Goal: Task Accomplishment & Management: Manage account settings

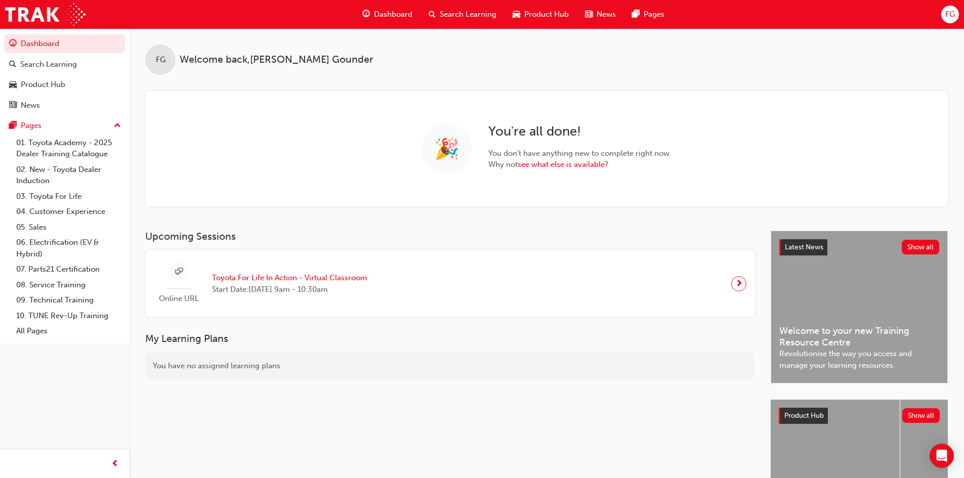
click at [946, 9] on span "FG" at bounding box center [950, 15] width 10 height 12
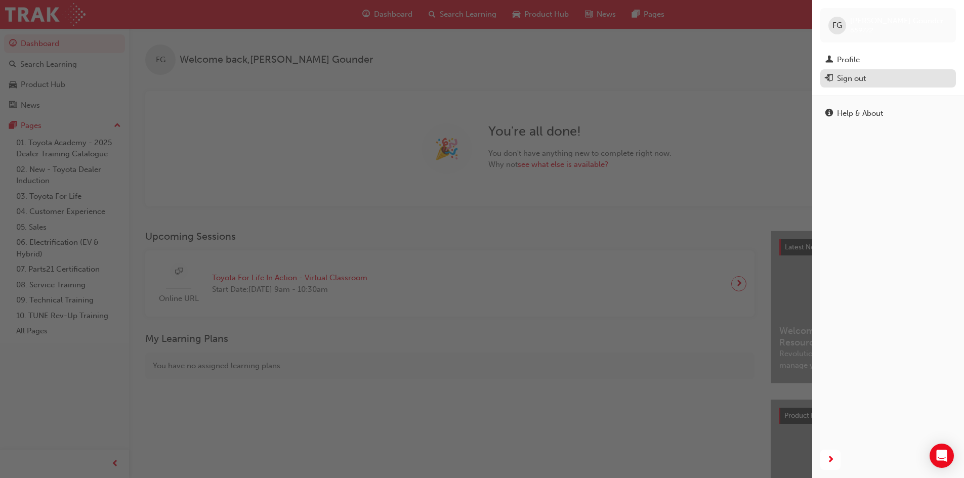
click at [864, 72] on div "Sign out" at bounding box center [887, 78] width 125 height 13
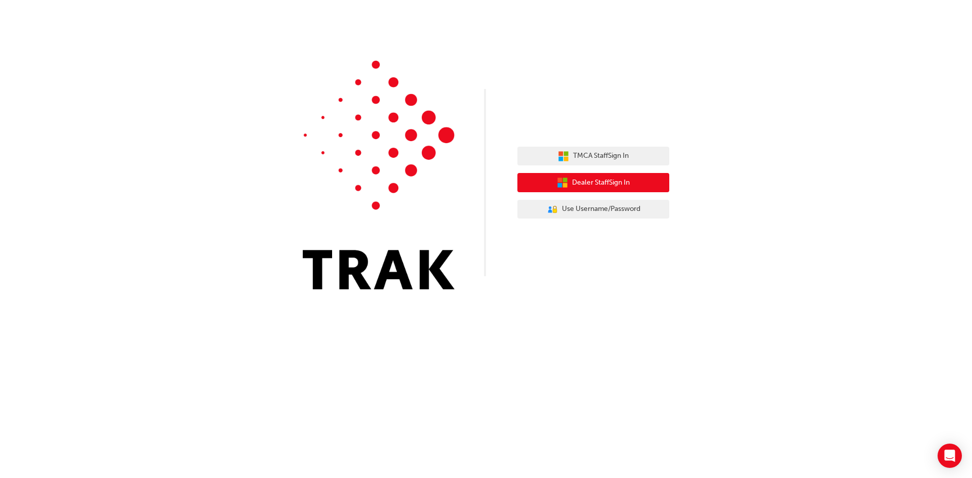
click at [629, 180] on span "Dealer Staff Sign In" at bounding box center [601, 183] width 58 height 12
